Goal: Check status: Check status

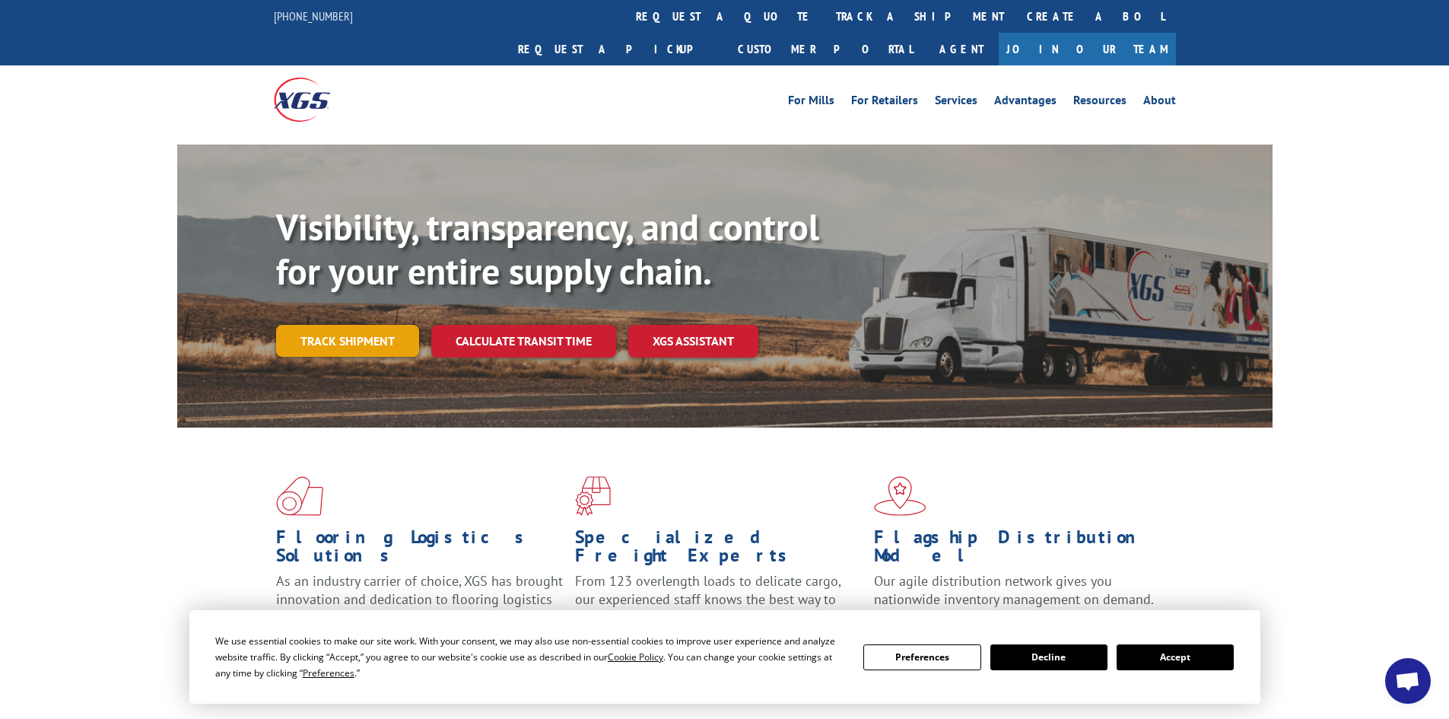
click at [356, 325] on link "Track shipment" at bounding box center [347, 341] width 143 height 32
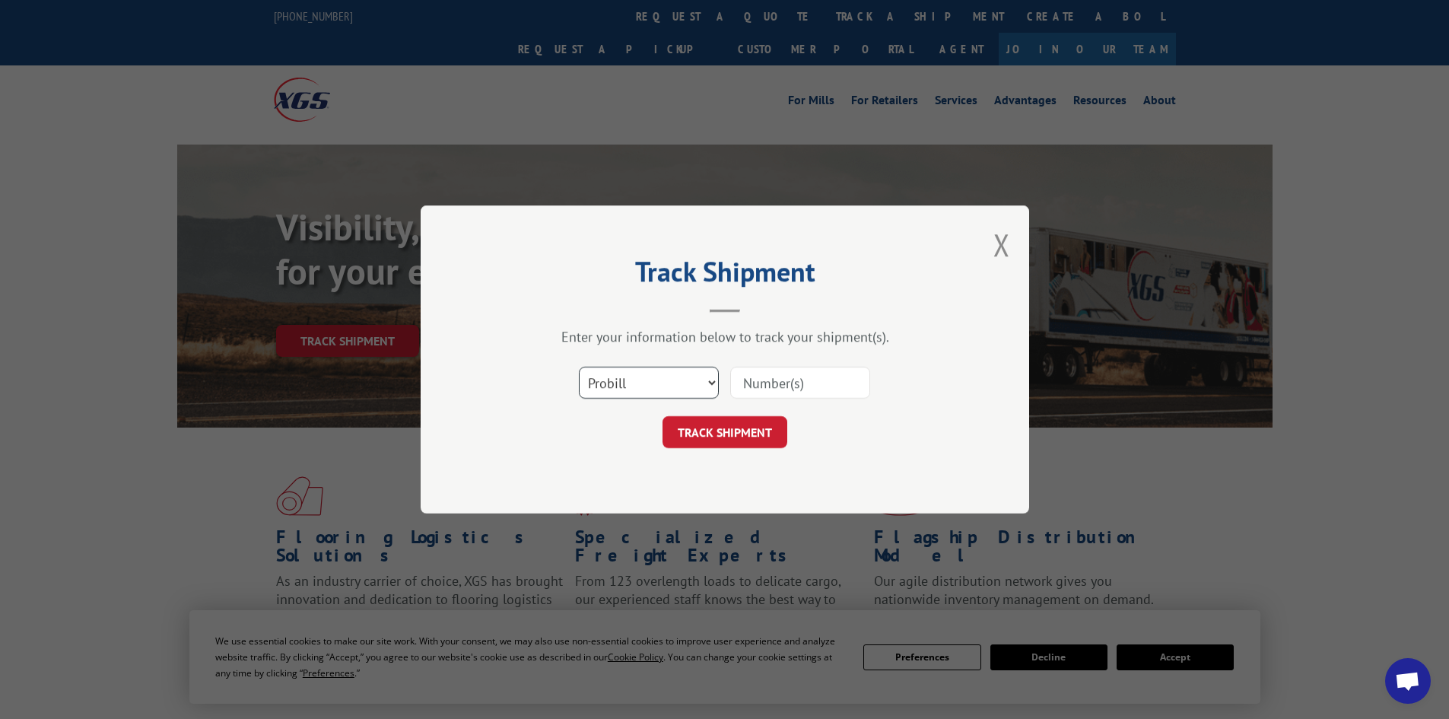
click at [597, 388] on select "Select category... Probill BOL PO" at bounding box center [649, 383] width 140 height 32
select select "bol"
click at [579, 367] on select "Select category... Probill BOL PO" at bounding box center [649, 383] width 140 height 32
click at [761, 365] on div at bounding box center [800, 382] width 140 height 35
click at [741, 385] on input at bounding box center [800, 383] width 140 height 32
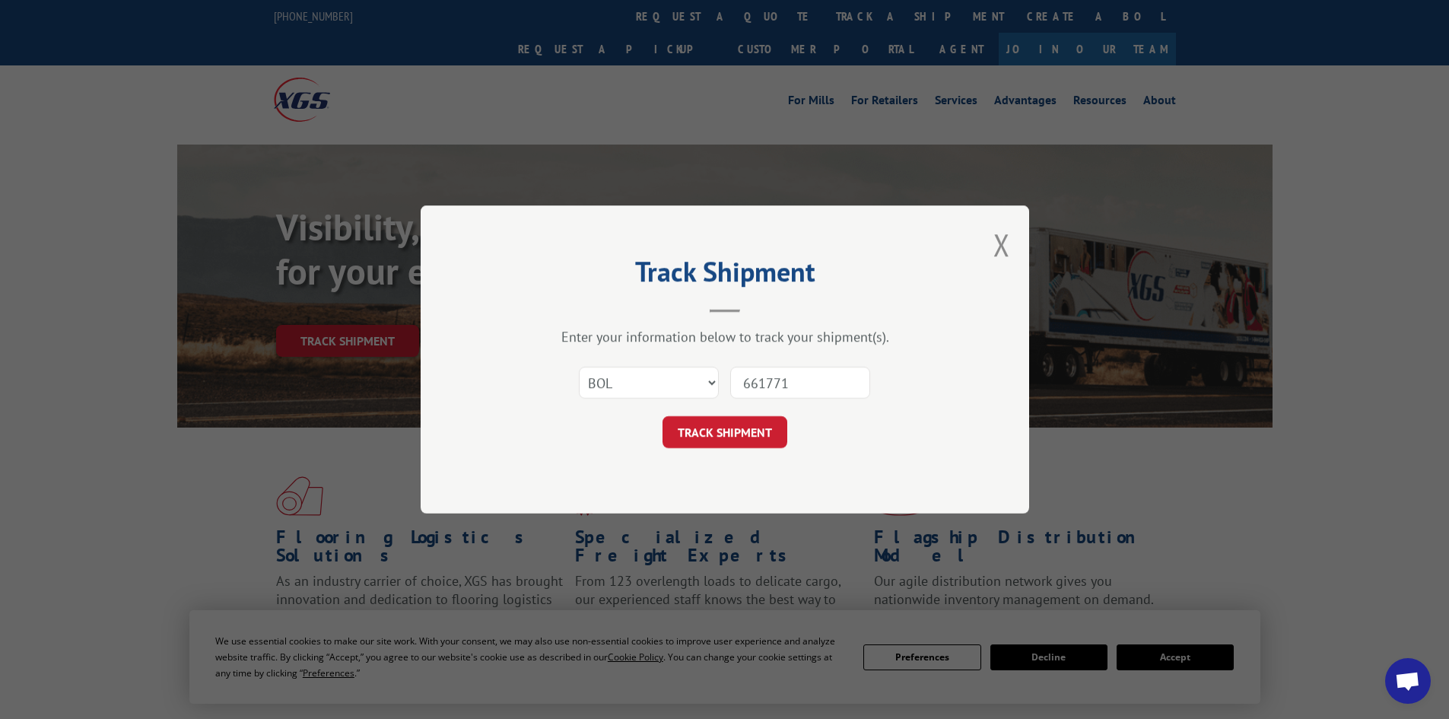
type input "6617717"
click button "TRACK SHIPMENT" at bounding box center [724, 432] width 125 height 32
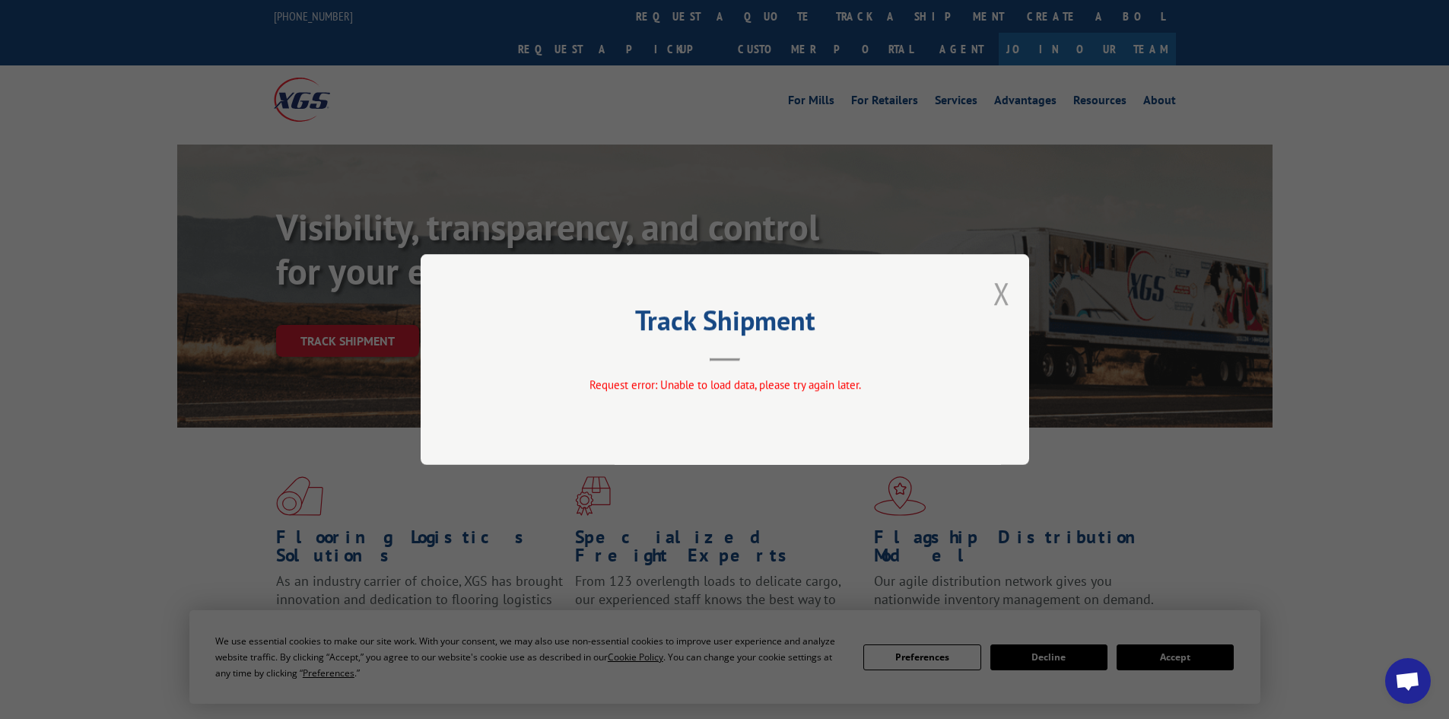
click at [1001, 278] on button "Close modal" at bounding box center [1001, 293] width 17 height 40
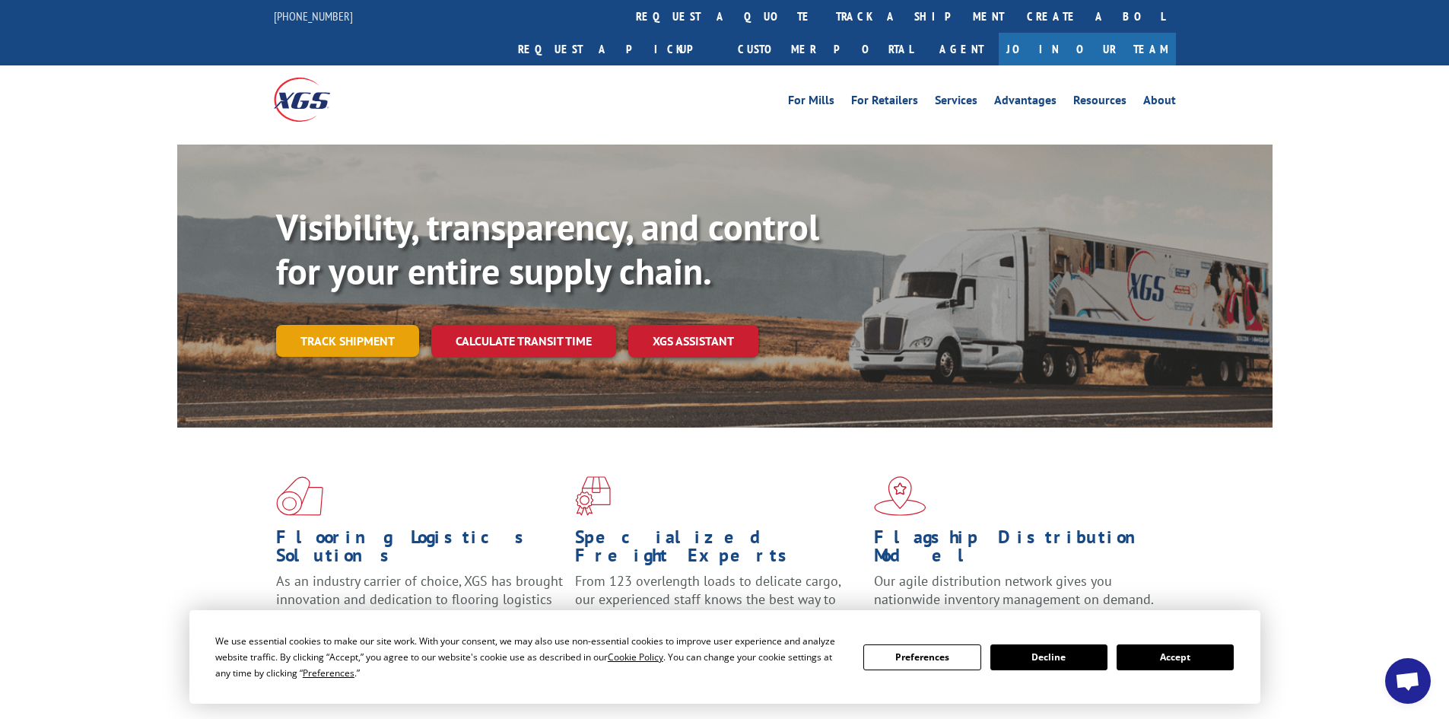
click at [348, 325] on link "Track shipment" at bounding box center [347, 341] width 143 height 32
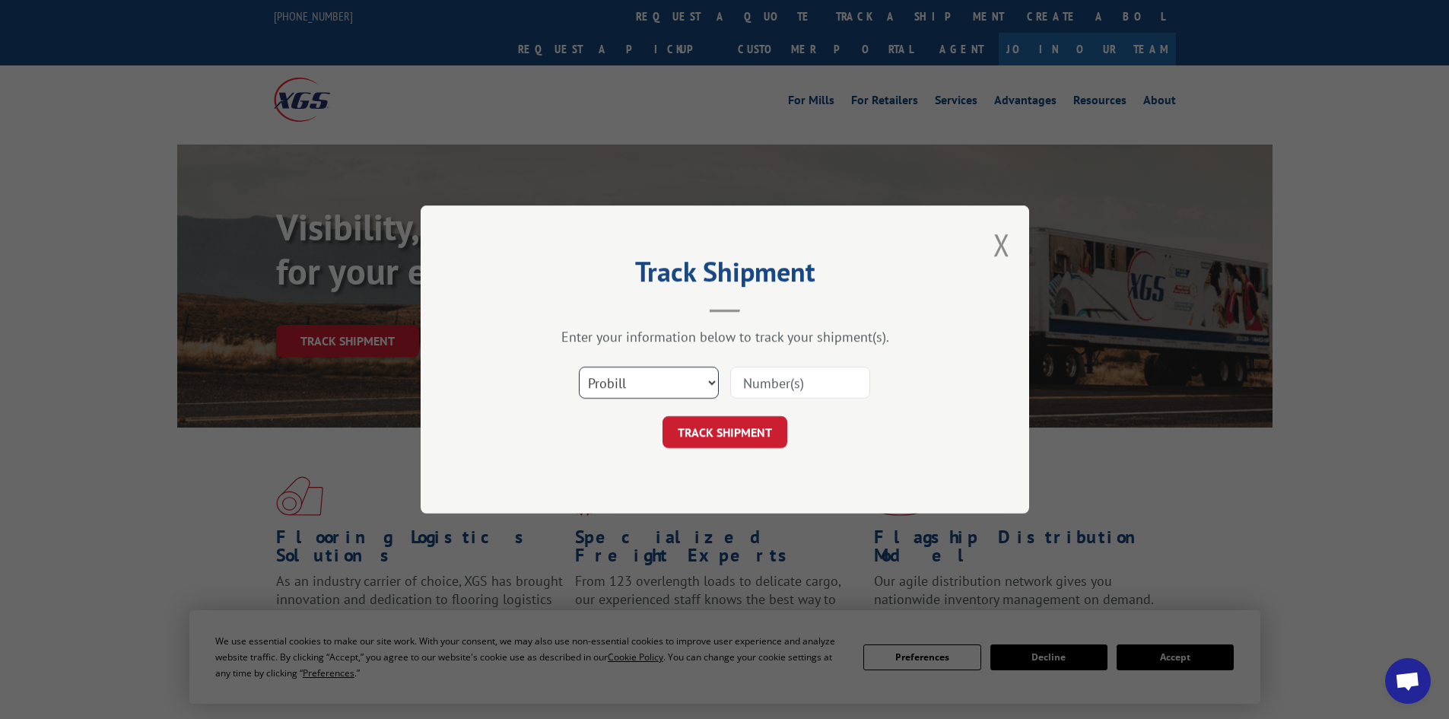
click at [602, 382] on select "Select category... Probill BOL PO" at bounding box center [649, 383] width 140 height 32
select select "bol"
click at [579, 367] on select "Select category... Probill BOL PO" at bounding box center [649, 383] width 140 height 32
click at [816, 388] on input at bounding box center [800, 383] width 140 height 32
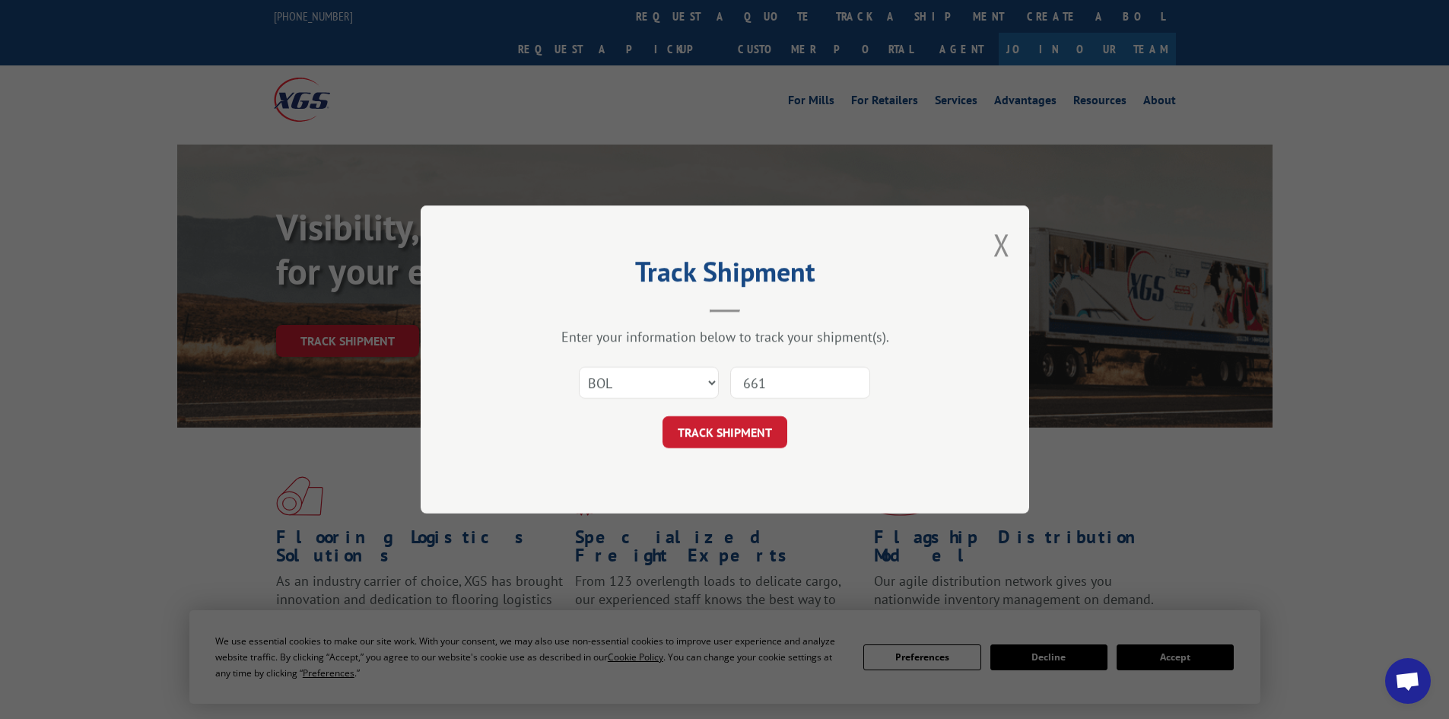
type input "6617717"
click button "TRACK SHIPMENT" at bounding box center [724, 432] width 125 height 32
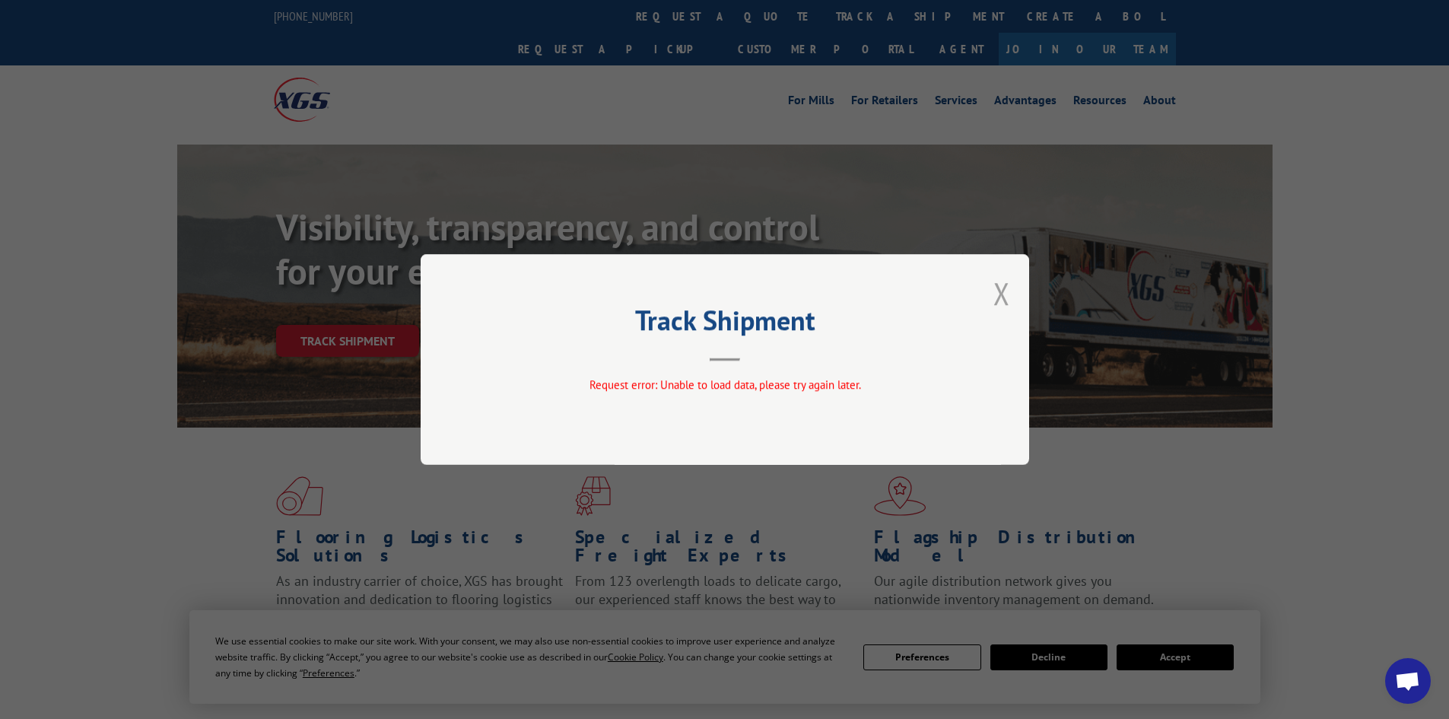
click at [993, 282] on button "Close modal" at bounding box center [1001, 293] width 17 height 40
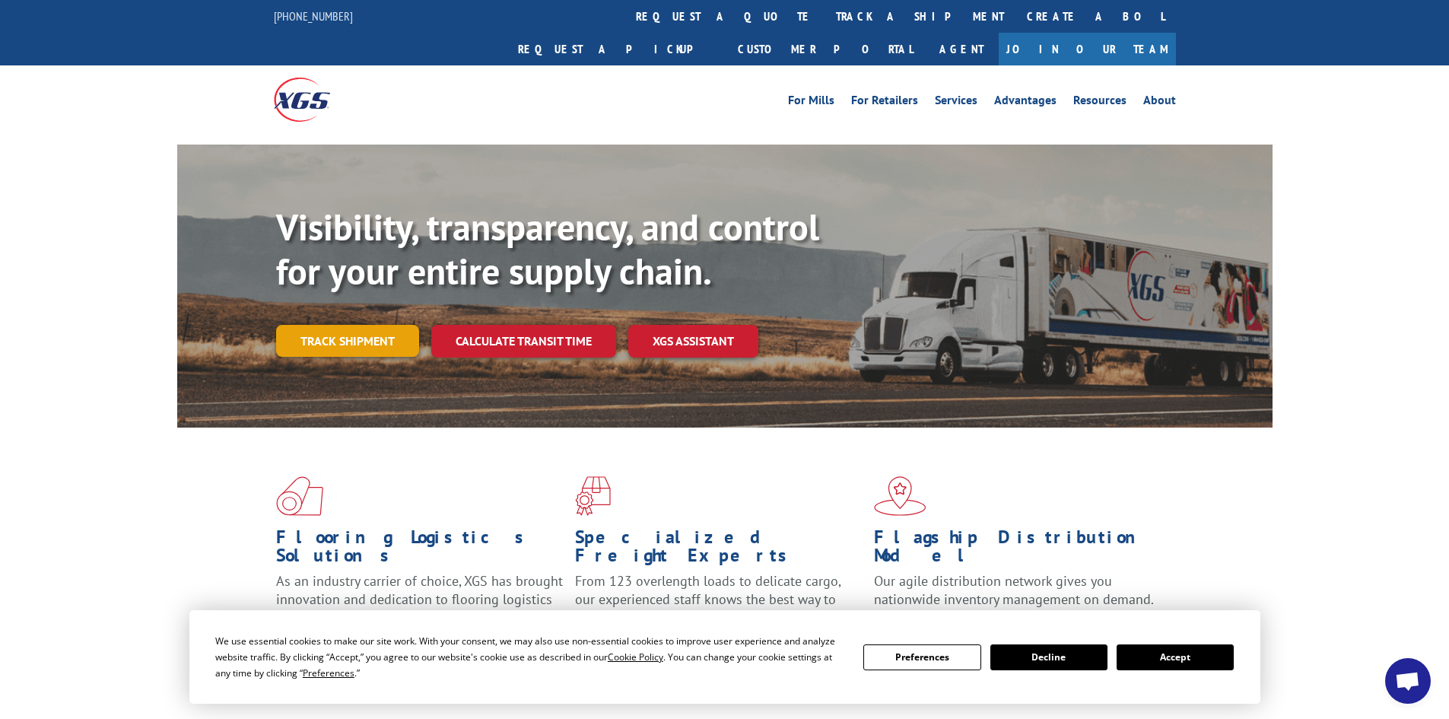
click at [329, 325] on link "Track shipment" at bounding box center [347, 341] width 143 height 32
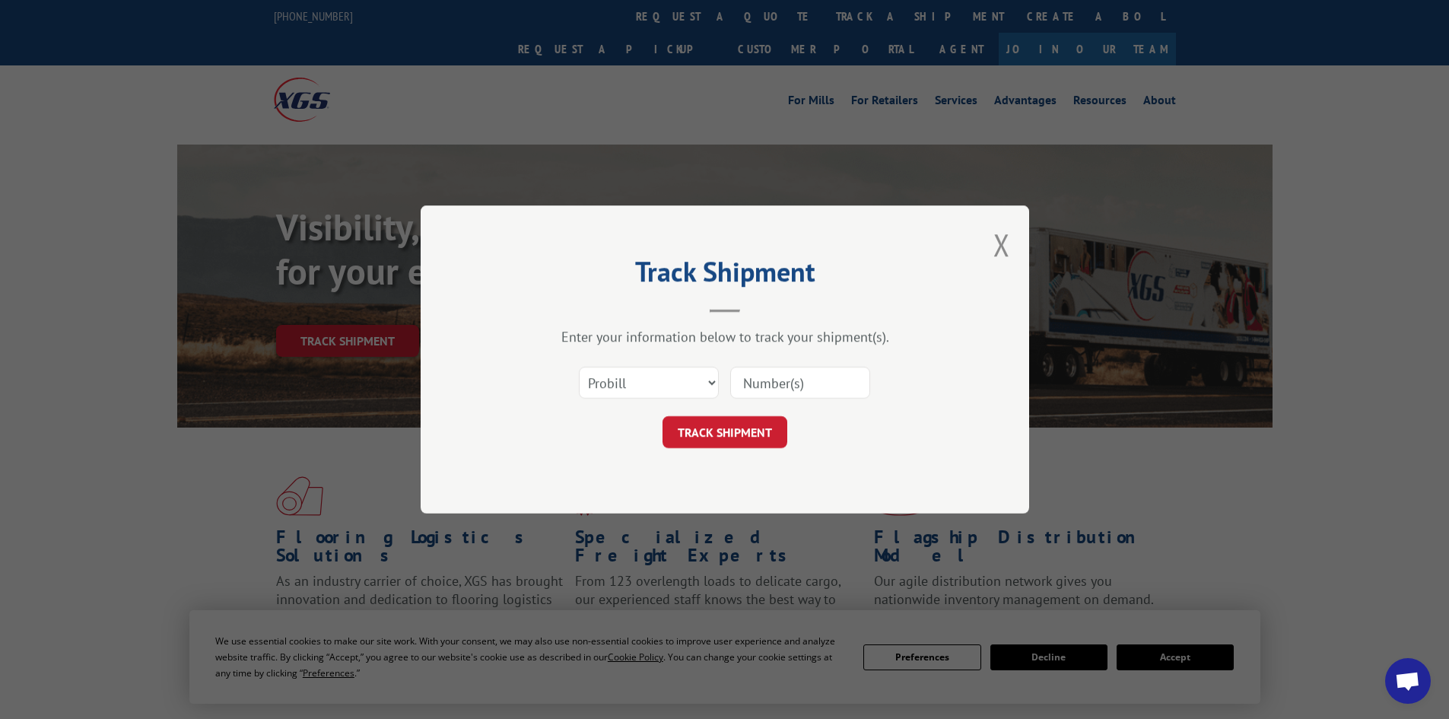
click at [782, 379] on input at bounding box center [800, 383] width 140 height 32
type input "17472380"
click button "TRACK SHIPMENT" at bounding box center [724, 432] width 125 height 32
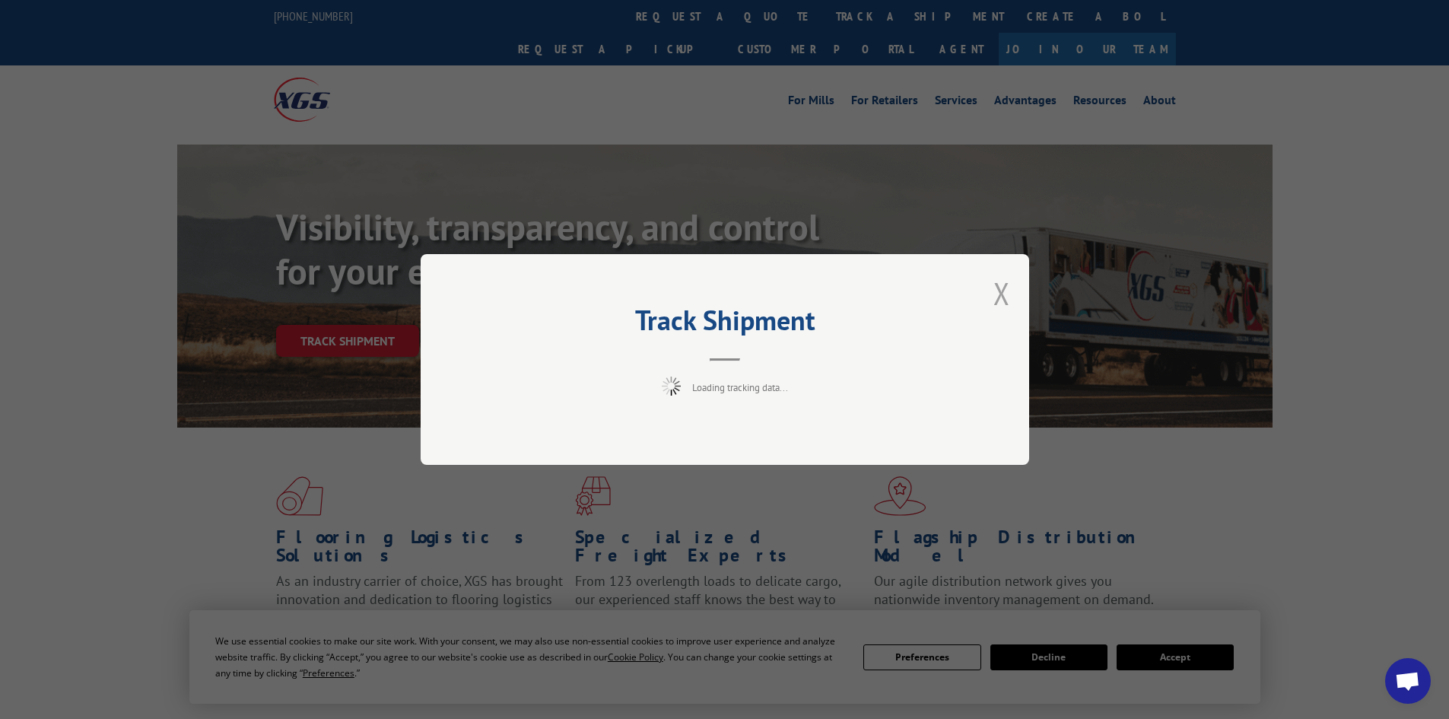
click at [993, 294] on button "Close modal" at bounding box center [1001, 293] width 17 height 40
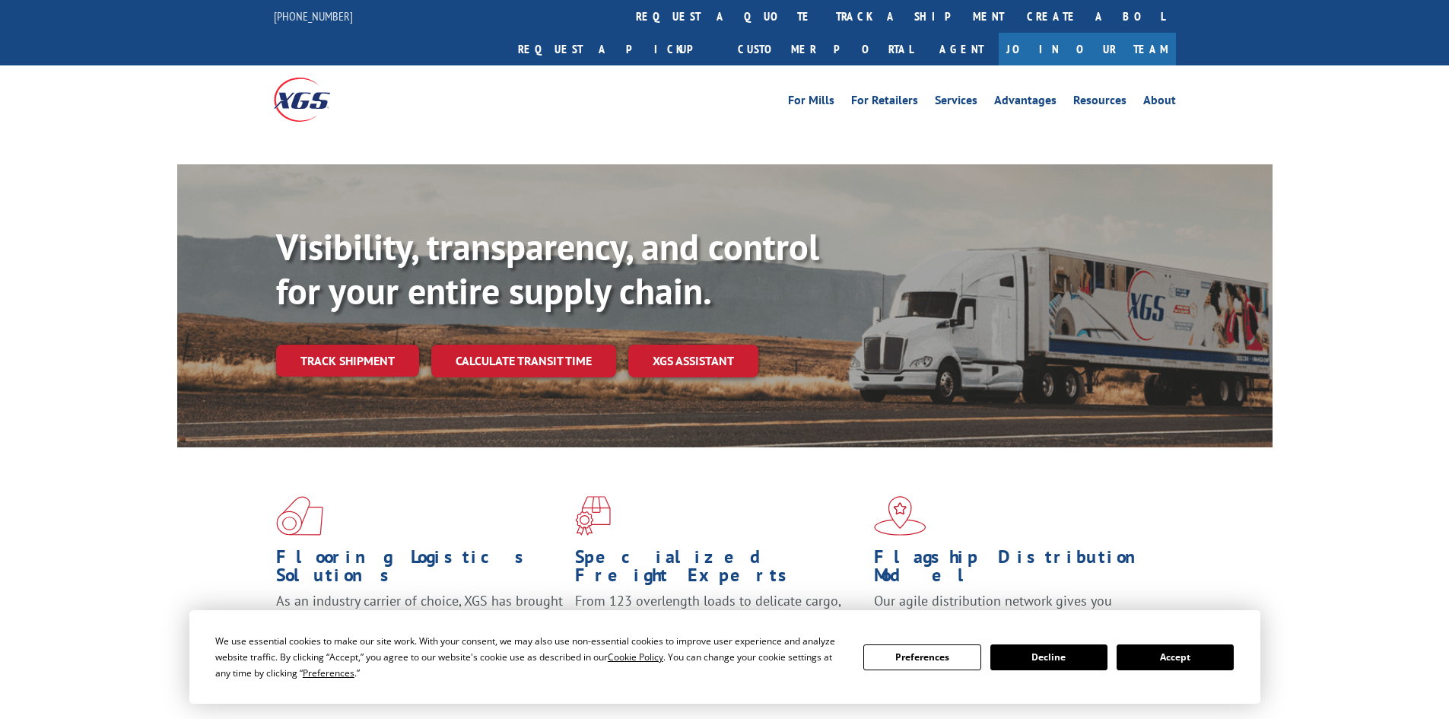
click at [341, 326] on div "Visibility, transparency, and control for your entire supply chain. Track shipm…" at bounding box center [774, 331] width 996 height 212
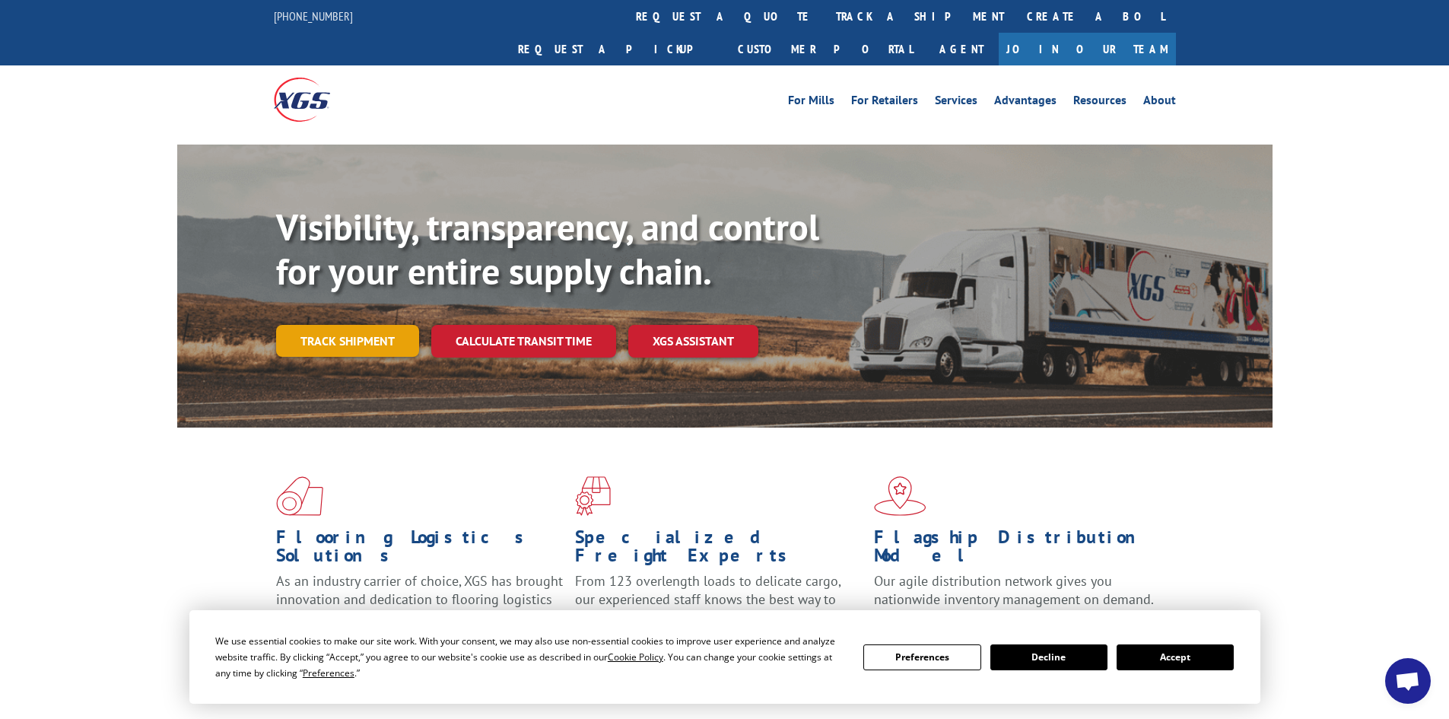
click at [343, 325] on link "Track shipment" at bounding box center [347, 341] width 143 height 32
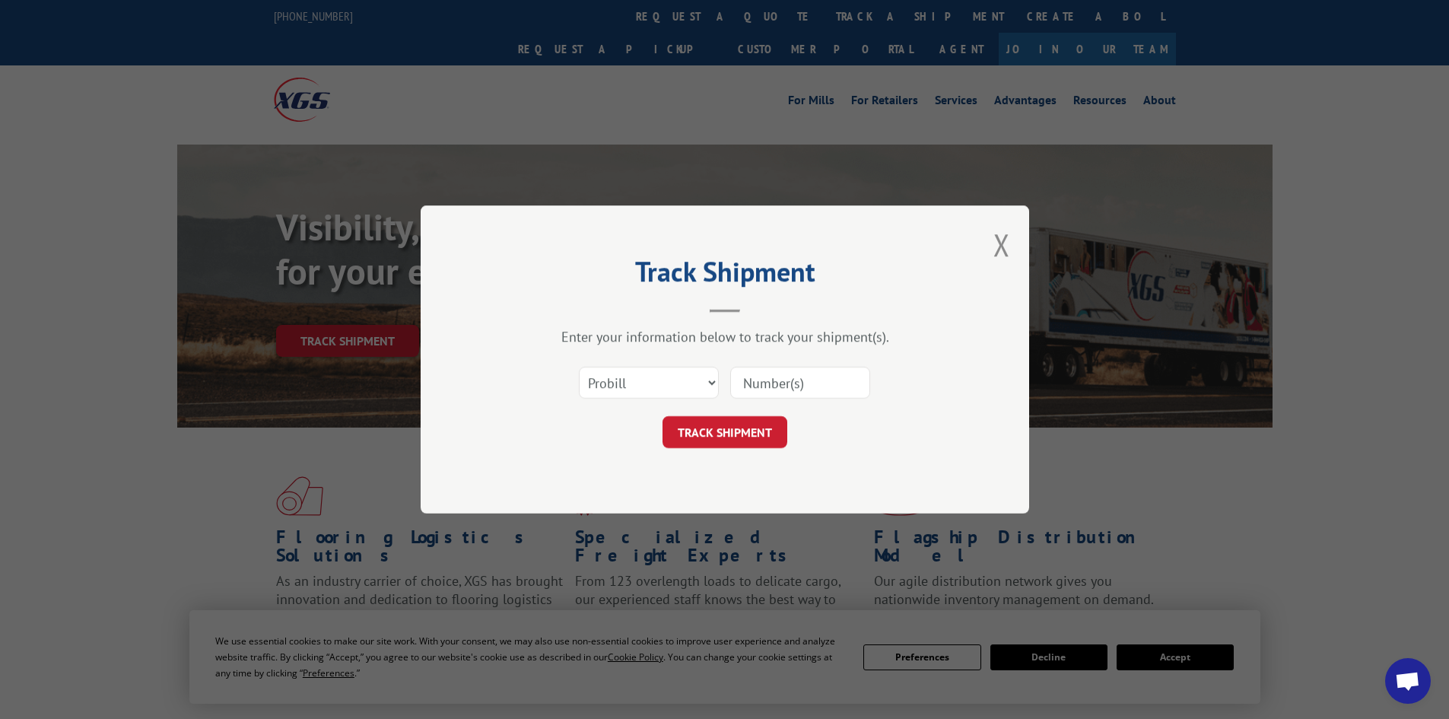
click at [745, 378] on input at bounding box center [800, 383] width 140 height 32
type input "17472830"
click at [729, 424] on button "TRACK SHIPMENT" at bounding box center [724, 432] width 125 height 32
